Goal: Ask a question

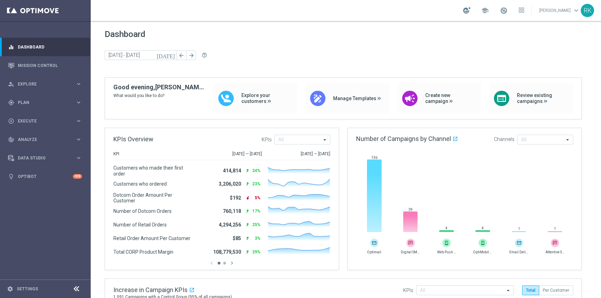
click at [463, 10] on div at bounding box center [466, 10] width 7 height 7
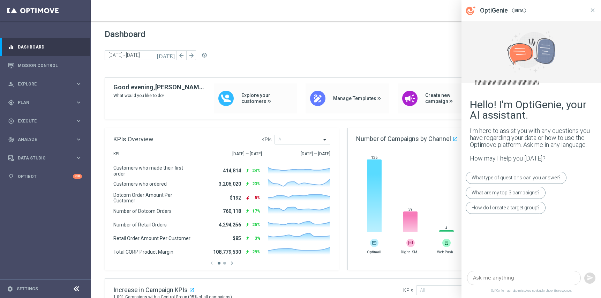
click at [501, 278] on textarea at bounding box center [524, 277] width 114 height 14
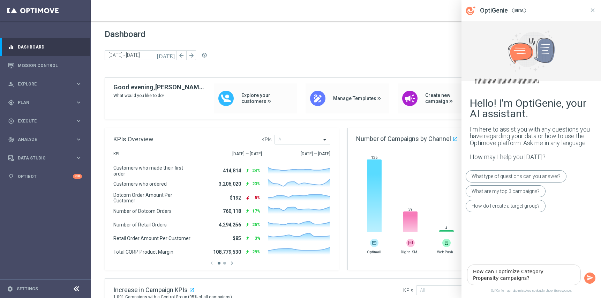
type textarea "How can I optimize Category Propensity campaigns?"
click at [590, 277] on icon "button" at bounding box center [590, 277] width 6 height 5
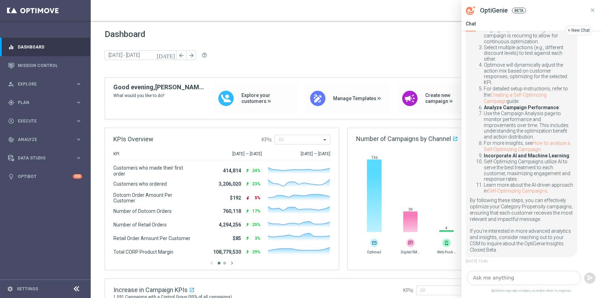
scroll to position [523, 0]
